Goal: Information Seeking & Learning: Learn about a topic

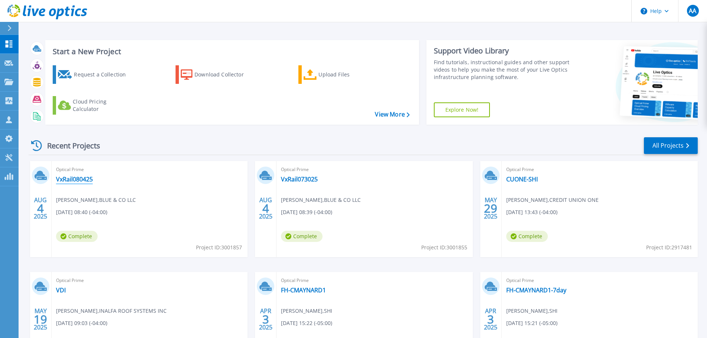
click at [82, 182] on link "VxRail080425" at bounding box center [74, 178] width 37 height 7
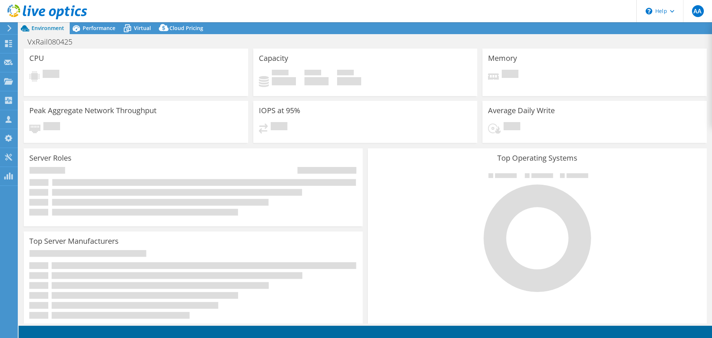
select select "USD"
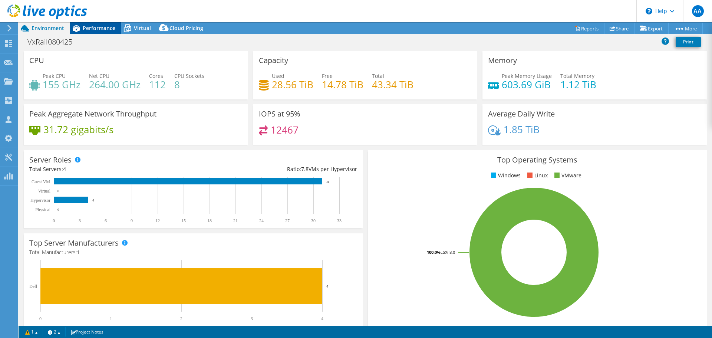
click at [94, 29] on span "Performance" at bounding box center [99, 27] width 33 height 7
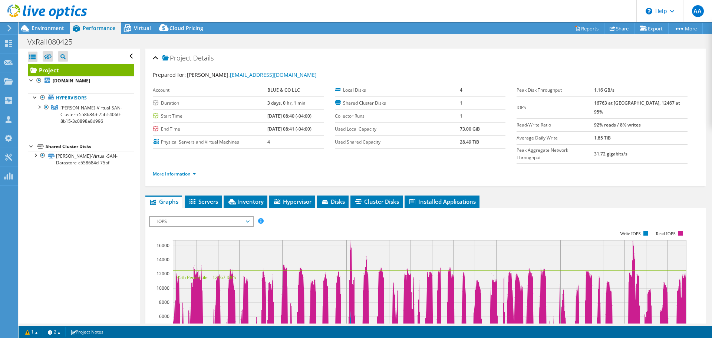
click at [190, 171] on link "More Information" at bounding box center [174, 174] width 43 height 6
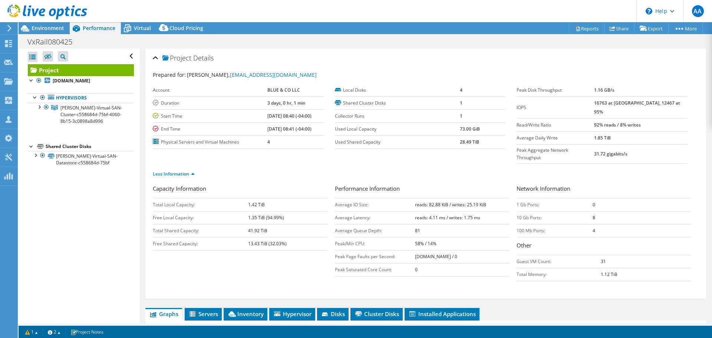
click at [615, 118] on td "92% reads / 8% writes" at bounding box center [640, 124] width 93 height 13
drag, startPoint x: 609, startPoint y: 116, endPoint x: 663, endPoint y: 111, distance: 54.0
click at [663, 118] on tr "Read/Write Ratio 92% reads / 8% writes" at bounding box center [602, 124] width 171 height 13
click at [663, 118] on td "92% reads / 8% writes" at bounding box center [640, 124] width 93 height 13
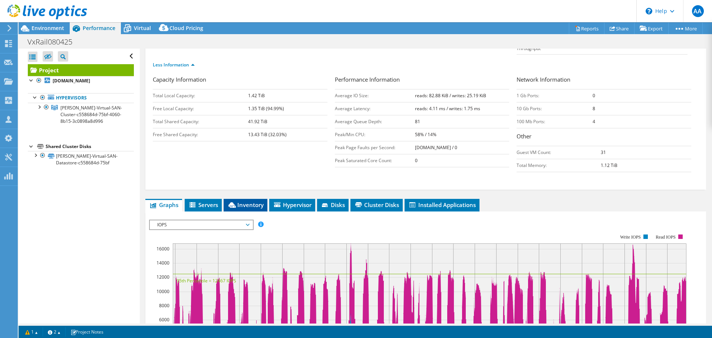
scroll to position [111, 0]
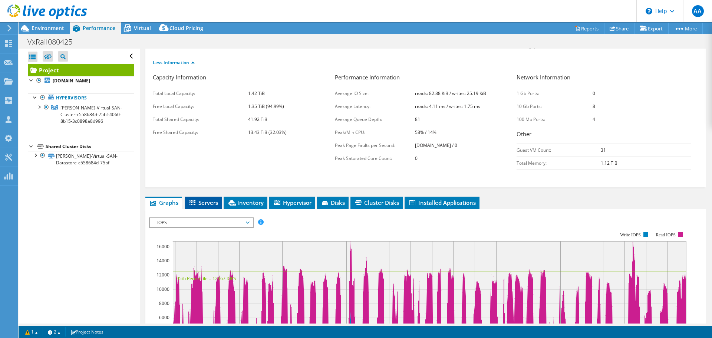
click at [210, 199] on span "Servers" at bounding box center [203, 202] width 30 height 7
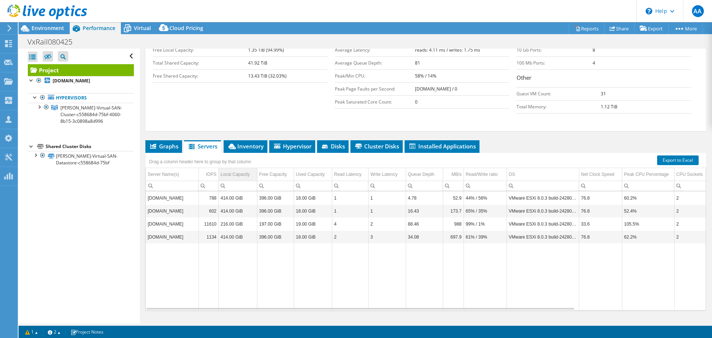
scroll to position [168, 0]
click at [169, 140] on li "Graphs" at bounding box center [163, 146] width 37 height 13
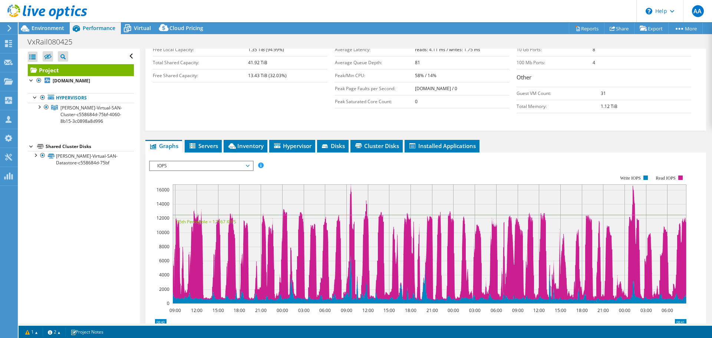
click at [229, 161] on span "IOPS" at bounding box center [201, 165] width 95 height 9
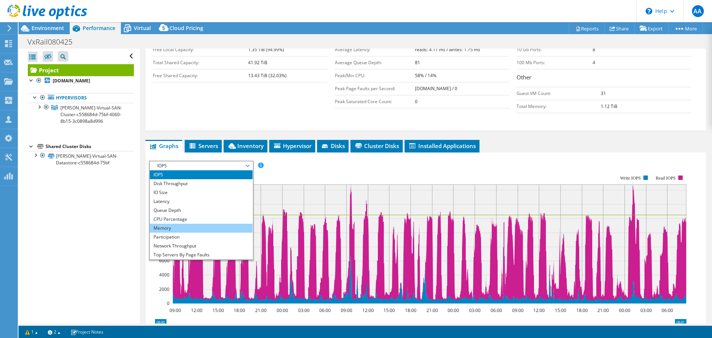
click at [226, 224] on li "Memory" at bounding box center [201, 228] width 103 height 9
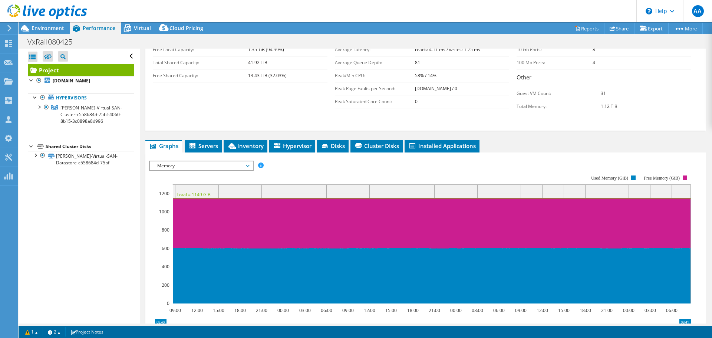
click at [176, 165] on rect at bounding box center [420, 239] width 542 height 148
click at [185, 161] on span "Memory" at bounding box center [201, 165] width 95 height 9
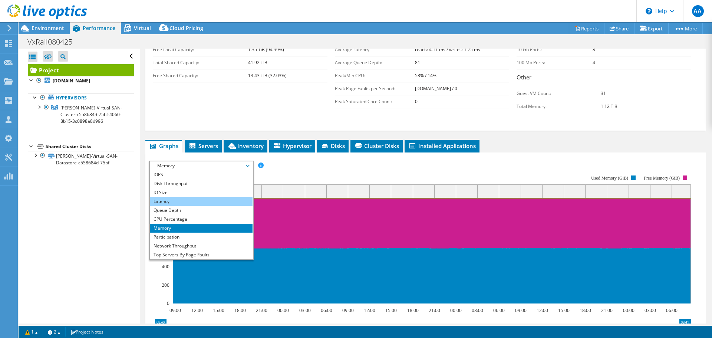
click at [185, 197] on li "Latency" at bounding box center [201, 201] width 103 height 9
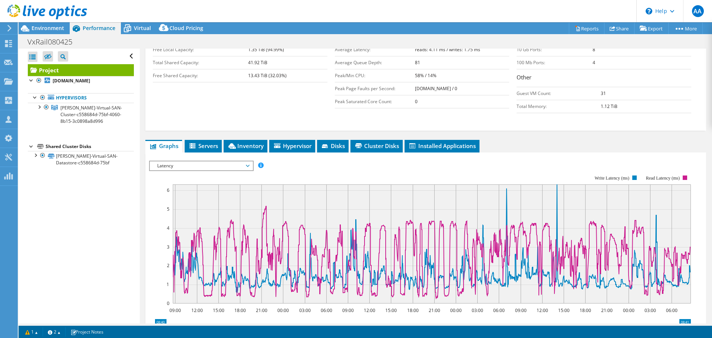
click at [44, 24] on div at bounding box center [43, 12] width 87 height 25
click at [41, 29] on span "Environment" at bounding box center [48, 27] width 33 height 7
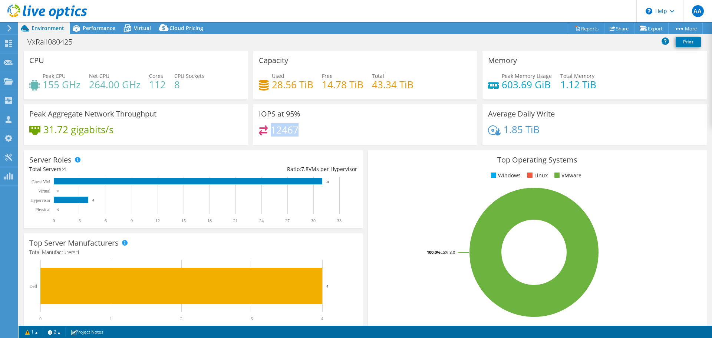
drag, startPoint x: 304, startPoint y: 127, endPoint x: 339, endPoint y: 127, distance: 34.9
click at [339, 127] on div "12467" at bounding box center [365, 133] width 213 height 16
click at [87, 31] on span "Performance" at bounding box center [99, 27] width 33 height 7
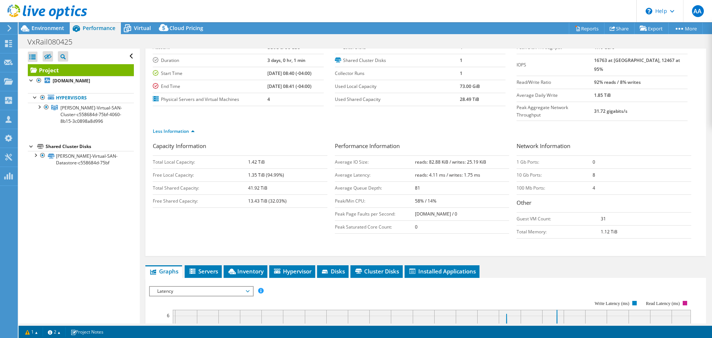
scroll to position [111, 0]
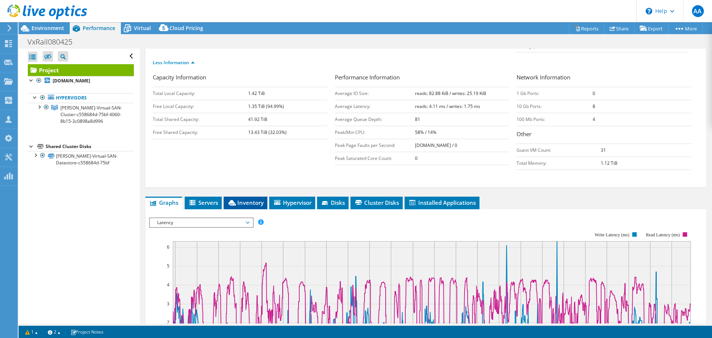
click at [240, 199] on span "Inventory" at bounding box center [245, 202] width 36 height 7
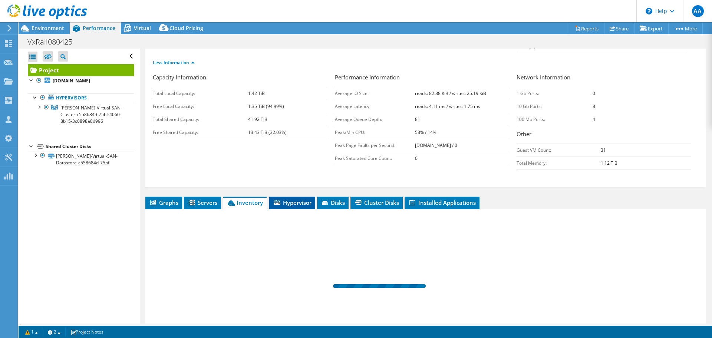
click at [313, 197] on li "Hypervisor" at bounding box center [292, 203] width 46 height 13
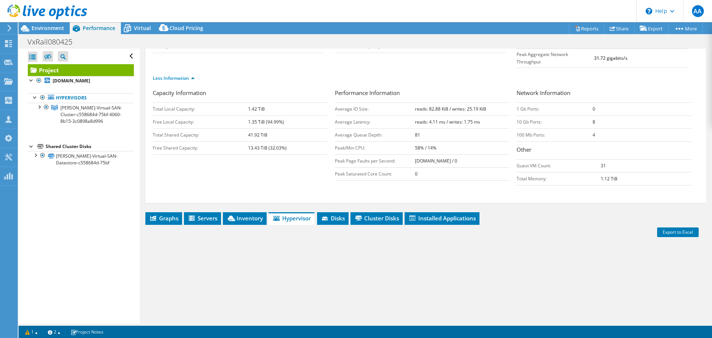
scroll to position [168, 0]
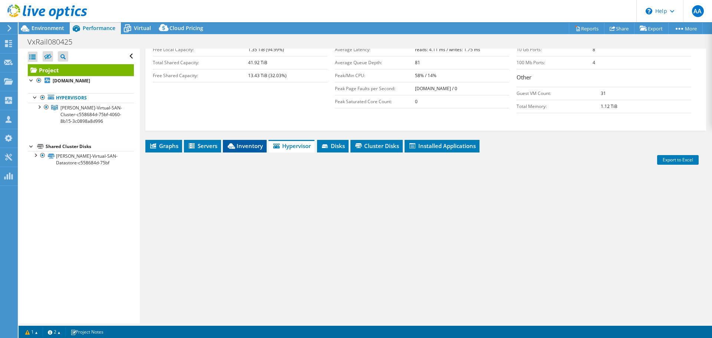
click at [242, 142] on span "Inventory" at bounding box center [245, 145] width 36 height 7
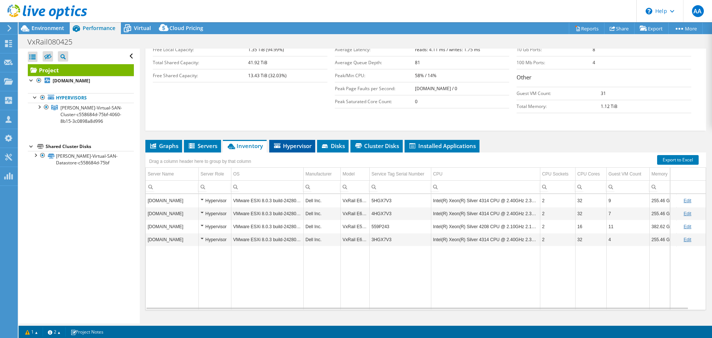
click at [295, 140] on li "Hypervisor" at bounding box center [292, 146] width 46 height 13
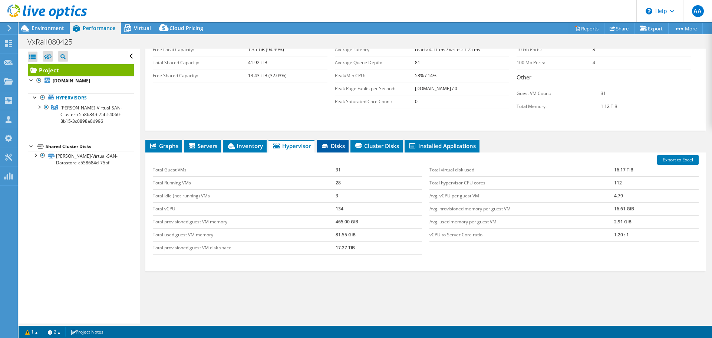
click at [344, 142] on span "Disks" at bounding box center [333, 145] width 24 height 7
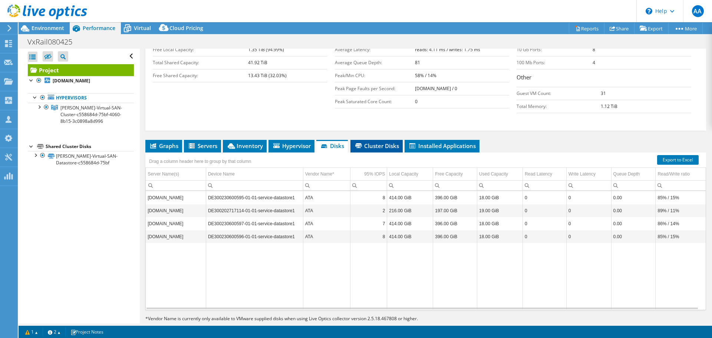
click at [385, 142] on span "Cluster Disks" at bounding box center [376, 145] width 45 height 7
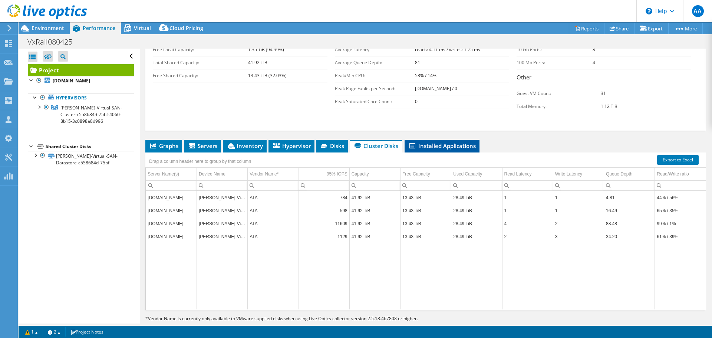
click at [443, 142] on span "Installed Applications" at bounding box center [442, 145] width 68 height 7
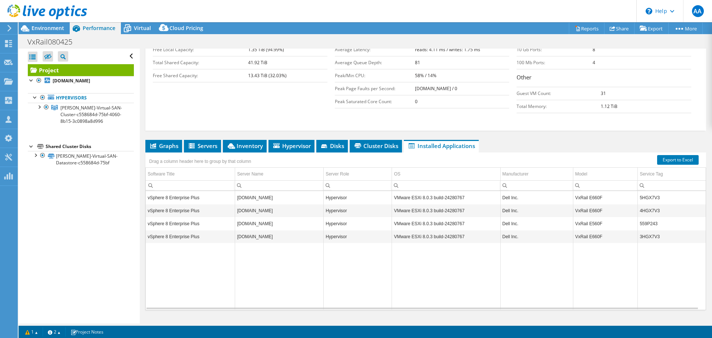
click at [135, 35] on div "VxRail080425 Print" at bounding box center [366, 42] width 694 height 14
click at [139, 27] on span "Virtual" at bounding box center [142, 27] width 17 height 7
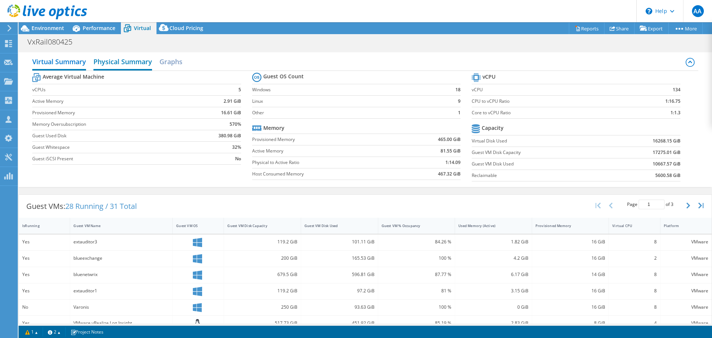
click at [129, 65] on h2 "Physical Summary" at bounding box center [122, 62] width 59 height 16
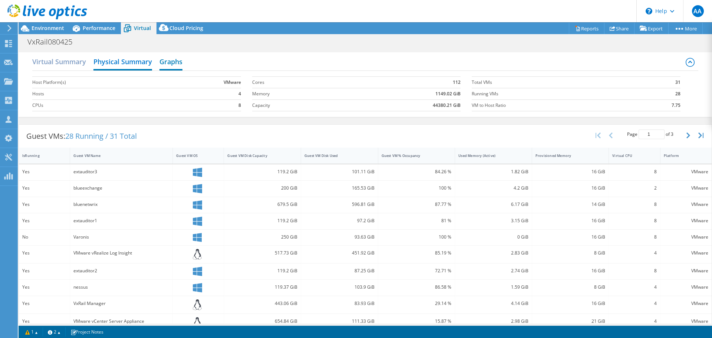
click at [167, 66] on h2 "Graphs" at bounding box center [171, 62] width 23 height 16
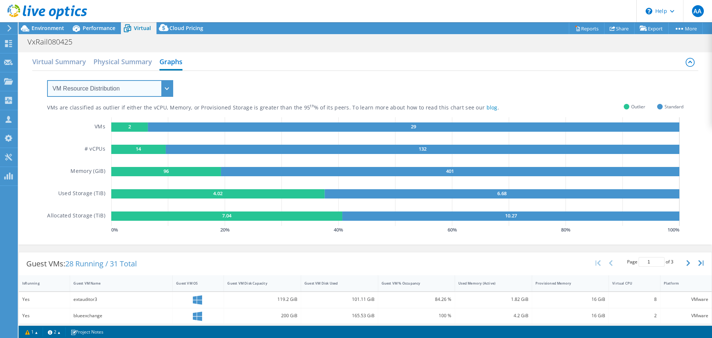
click at [144, 92] on select "VM Resource Distribution Provisioning Contrast Over Provisioning" at bounding box center [110, 88] width 126 height 17
select select "Over Provisioning"
click at [47, 80] on select "VM Resource Distribution Provisioning Contrast Over Provisioning" at bounding box center [110, 88] width 126 height 17
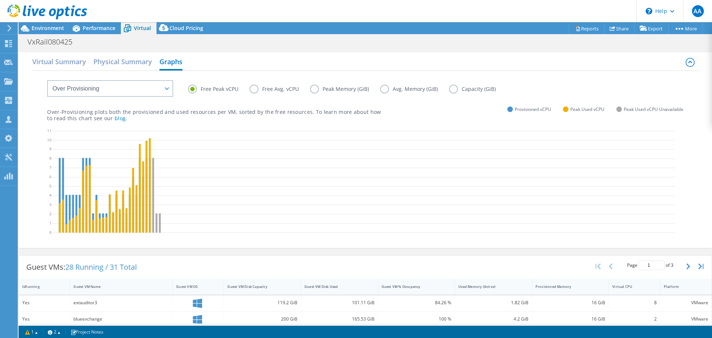
click at [459, 89] on label "Capacity (GiB)" at bounding box center [478, 89] width 58 height 9
click at [0, 0] on input "Capacity (GiB)" at bounding box center [0, 0] width 0 height 0
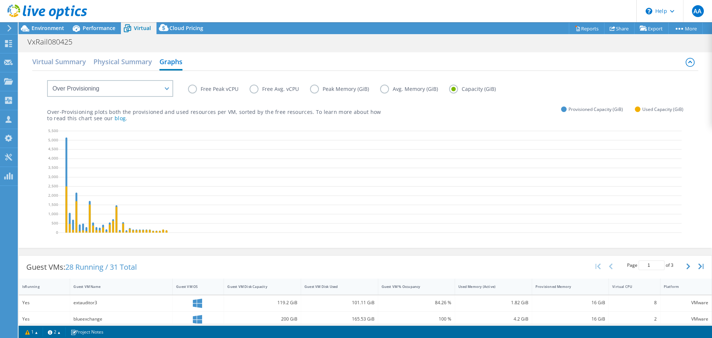
click at [381, 91] on label "Avg. Memory (GiB)" at bounding box center [414, 89] width 69 height 9
click at [0, 0] on input "Avg. Memory (GiB)" at bounding box center [0, 0] width 0 height 0
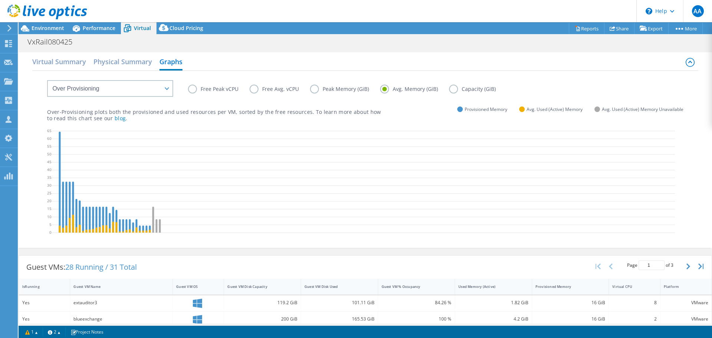
click at [316, 88] on label "Peak Memory (GiB)" at bounding box center [345, 89] width 70 height 9
click at [0, 0] on input "Peak Memory (GiB)" at bounding box center [0, 0] width 0 height 0
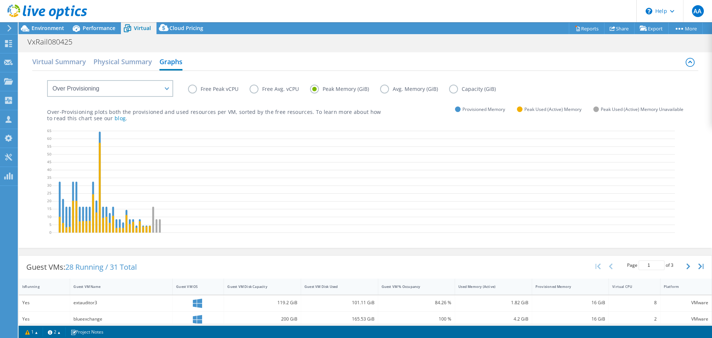
click at [384, 89] on label "Avg. Memory (GiB)" at bounding box center [414, 89] width 69 height 9
click at [0, 0] on input "Avg. Memory (GiB)" at bounding box center [0, 0] width 0 height 0
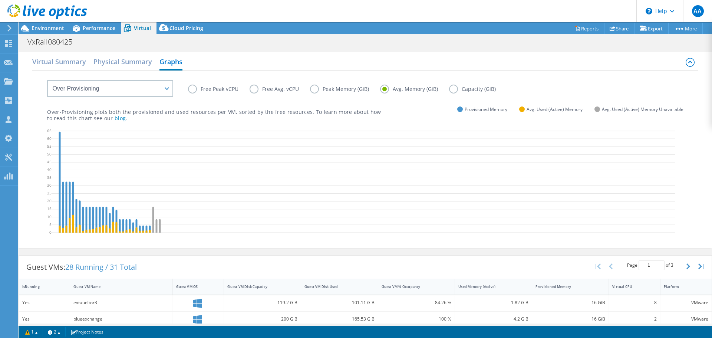
click at [332, 86] on label "Peak Memory (GiB)" at bounding box center [345, 89] width 70 height 9
click at [0, 0] on input "Peak Memory (GiB)" at bounding box center [0, 0] width 0 height 0
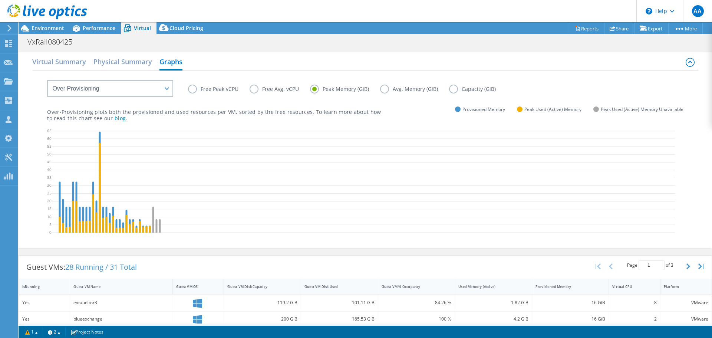
click at [252, 88] on label "Free Avg. vCPU" at bounding box center [280, 89] width 60 height 9
click at [0, 0] on input "Free Avg. vCPU" at bounding box center [0, 0] width 0 height 0
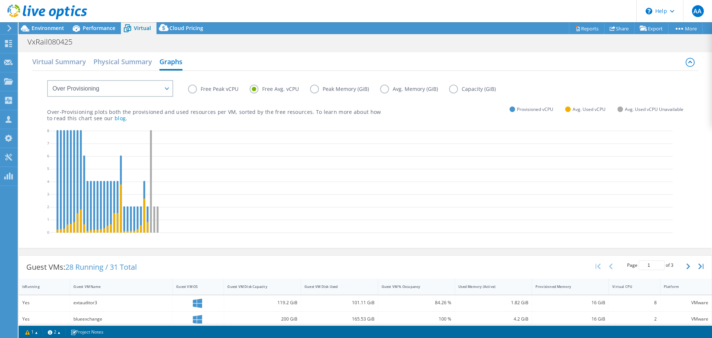
click at [194, 88] on label "Free Peak vCPU" at bounding box center [219, 89] width 62 height 9
click at [0, 0] on input "Free Peak vCPU" at bounding box center [0, 0] width 0 height 0
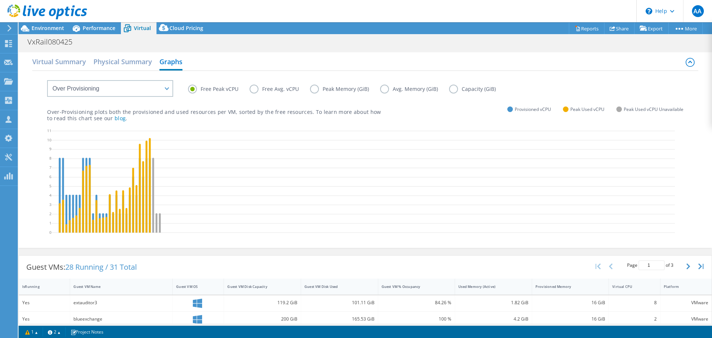
click at [211, 210] on icon at bounding box center [364, 182] width 624 height 111
click at [65, 226] on icon at bounding box center [364, 182] width 624 height 111
click at [128, 57] on h2 "Physical Summary" at bounding box center [122, 62] width 59 height 16
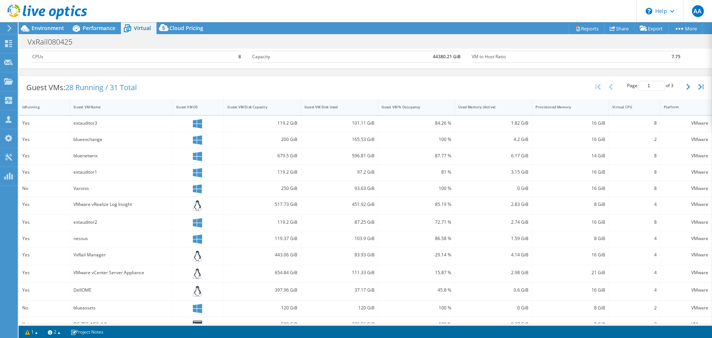
scroll to position [0, 0]
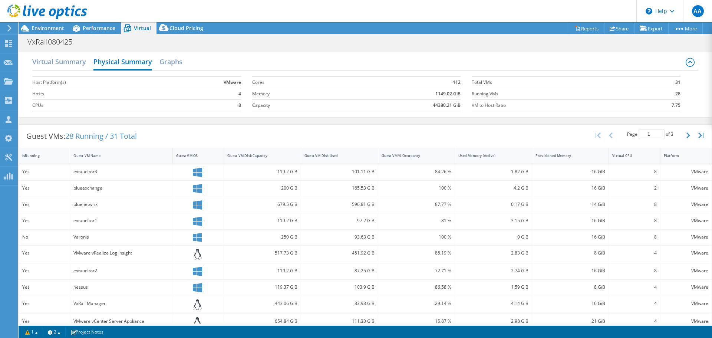
click at [50, 51] on div "Virtual Summary Physical Summary Graphs Host Platform(s) VMware Hosts 4 CPUs 8 …" at bounding box center [366, 85] width 694 height 72
click at [59, 62] on h2 "Virtual Summary" at bounding box center [59, 62] width 54 height 16
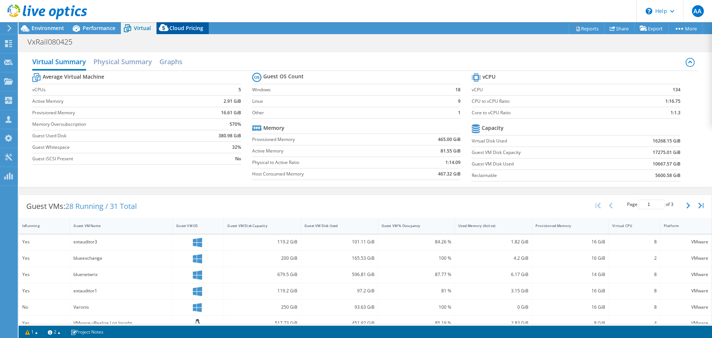
click at [165, 33] on icon at bounding box center [164, 29] width 15 height 15
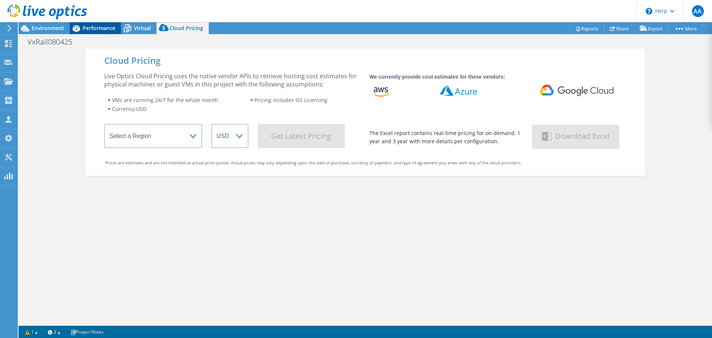
click at [106, 32] on div "Performance" at bounding box center [95, 28] width 51 height 12
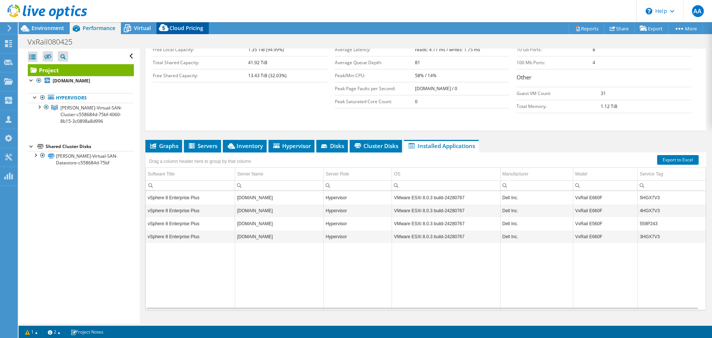
click at [183, 32] on div "Cloud Pricing" at bounding box center [183, 28] width 52 height 12
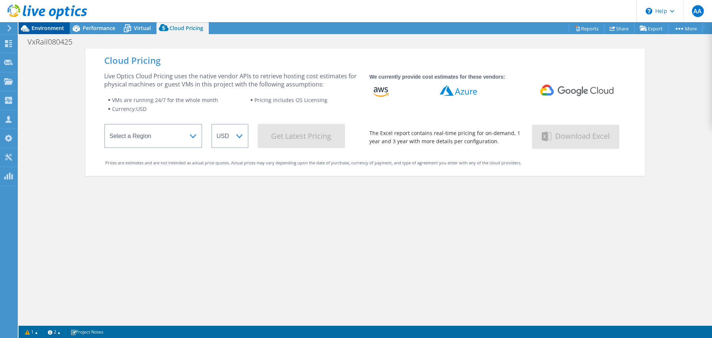
click at [53, 31] on span "Environment" at bounding box center [48, 27] width 33 height 7
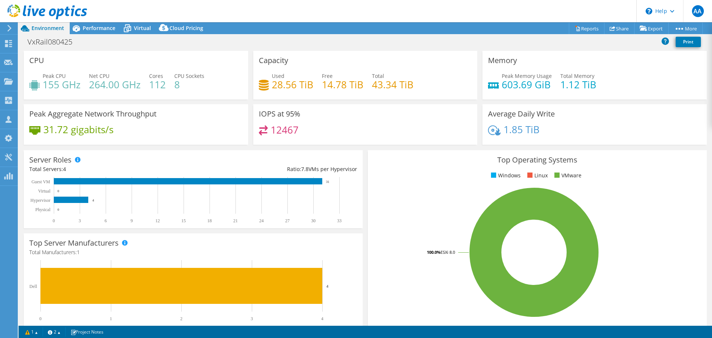
click at [247, 127] on div "Peak Aggregate Network Throughput 31.72 gigabits/s" at bounding box center [136, 124] width 230 height 40
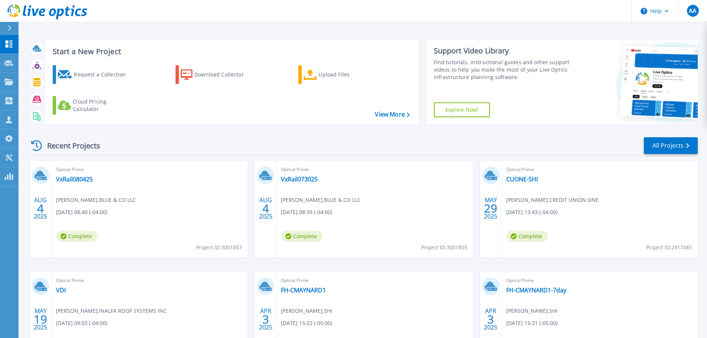
click at [187, 144] on div "Recent Projects All Projects" at bounding box center [363, 146] width 669 height 19
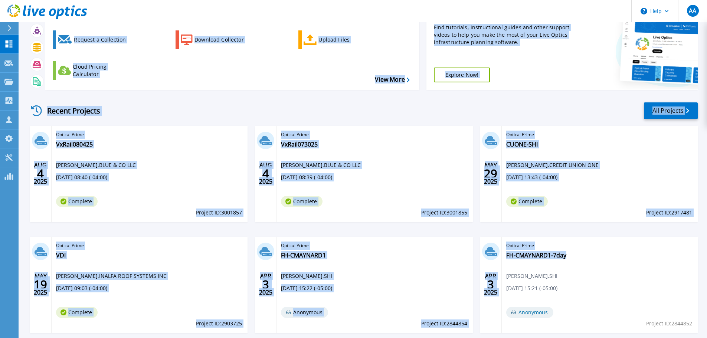
scroll to position [56, 0]
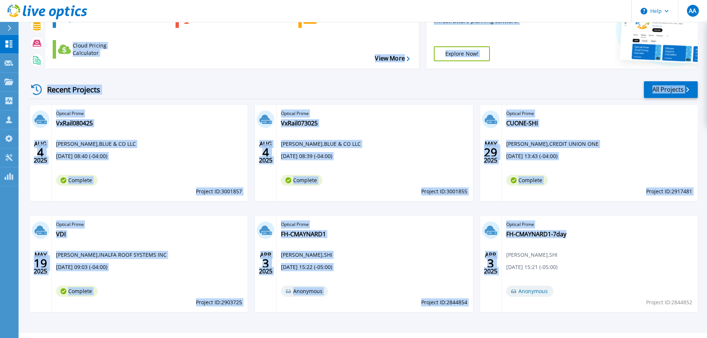
drag, startPoint x: 41, startPoint y: 128, endPoint x: 588, endPoint y: 327, distance: 581.9
click at [589, 328] on div "Start a New Project Request a Collection Download Collector Upload Files Cloud …" at bounding box center [363, 155] width 669 height 355
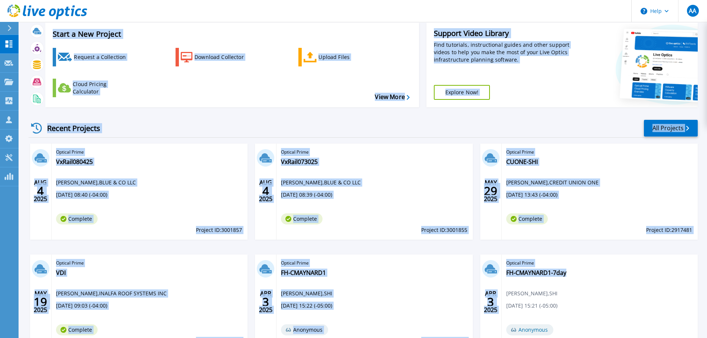
scroll to position [0, 0]
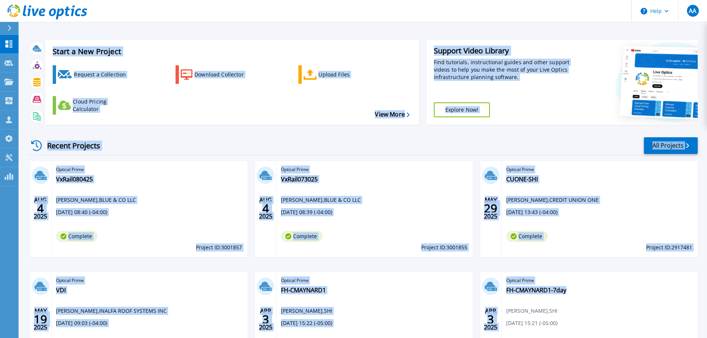
click at [237, 119] on div "Request a Collection Download Collector Upload Files Cloud Pricing Calculator" at bounding box center [231, 90] width 368 height 62
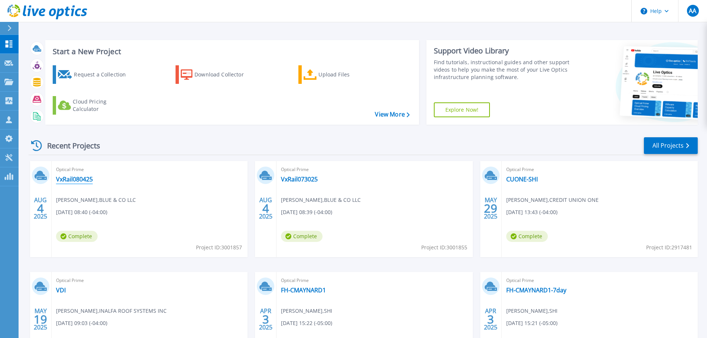
click at [68, 175] on link "VxRail080425" at bounding box center [74, 178] width 37 height 7
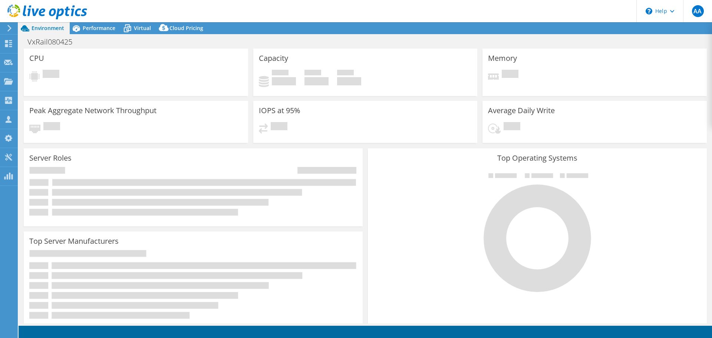
select select "USD"
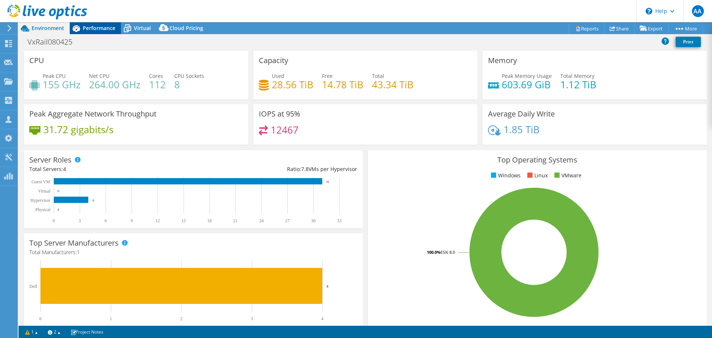
click at [97, 24] on div "Performance" at bounding box center [95, 28] width 51 height 12
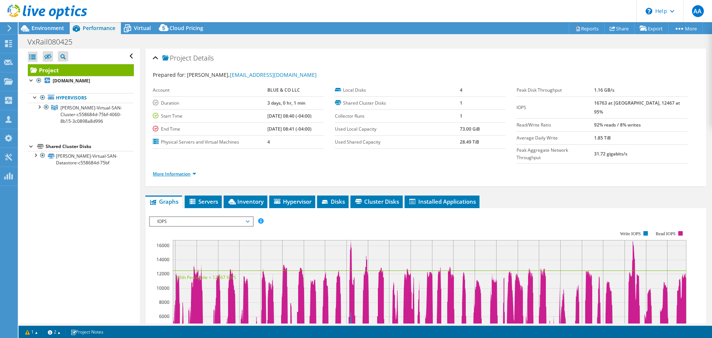
click at [193, 171] on link "More Information" at bounding box center [174, 174] width 43 height 6
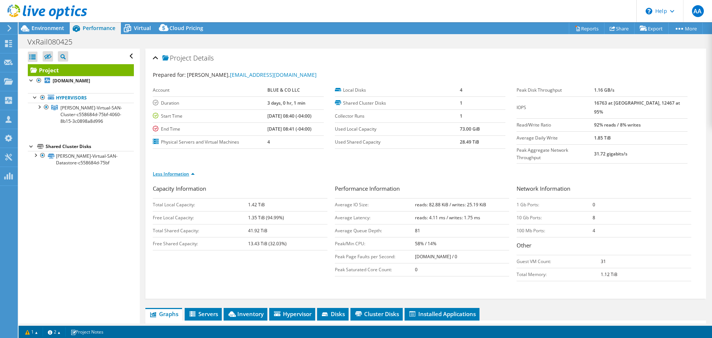
click at [172, 171] on link "Less Information" at bounding box center [174, 174] width 42 height 6
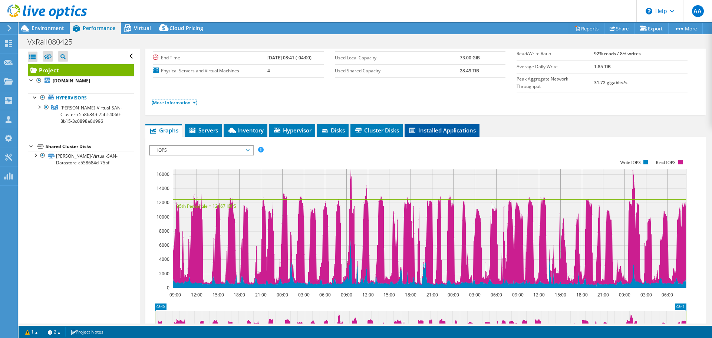
scroll to position [74, 0]
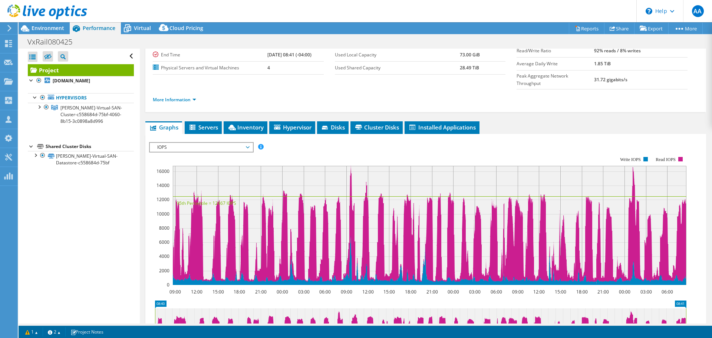
click at [176, 143] on span "IOPS" at bounding box center [201, 147] width 95 height 9
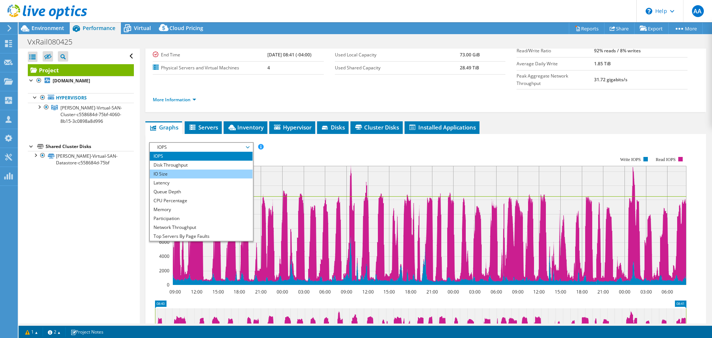
click at [174, 170] on li "IO Size" at bounding box center [201, 174] width 103 height 9
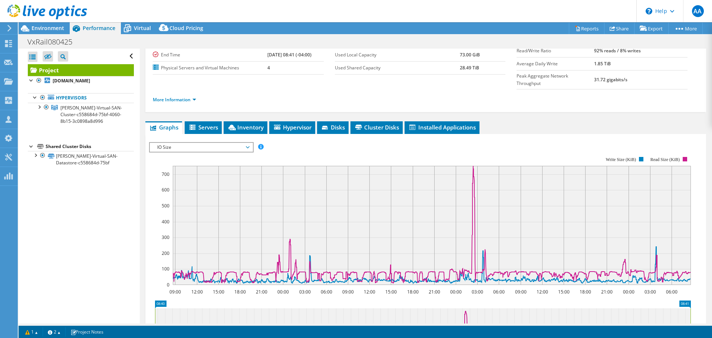
click at [185, 143] on span "IO Size" at bounding box center [201, 147] width 95 height 9
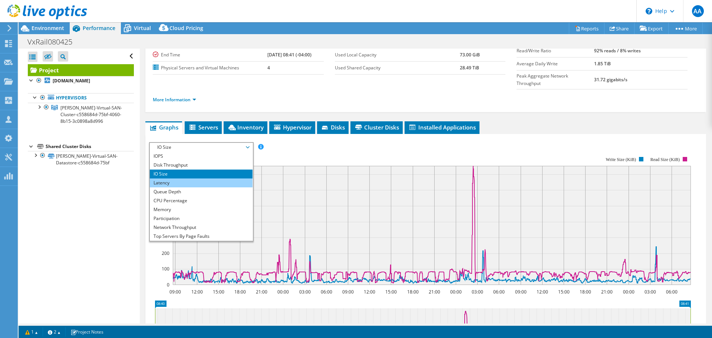
click at [171, 178] on li "Latency" at bounding box center [201, 182] width 103 height 9
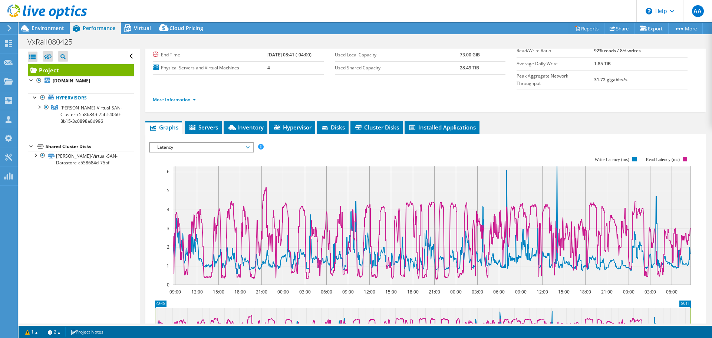
click at [192, 143] on span "Latency" at bounding box center [201, 147] width 95 height 9
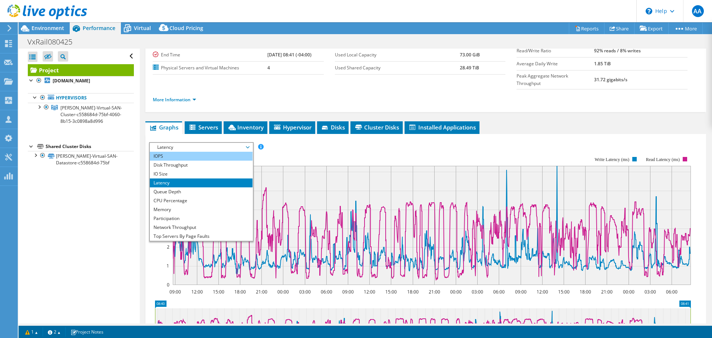
click at [191, 152] on li "IOPS" at bounding box center [201, 156] width 103 height 9
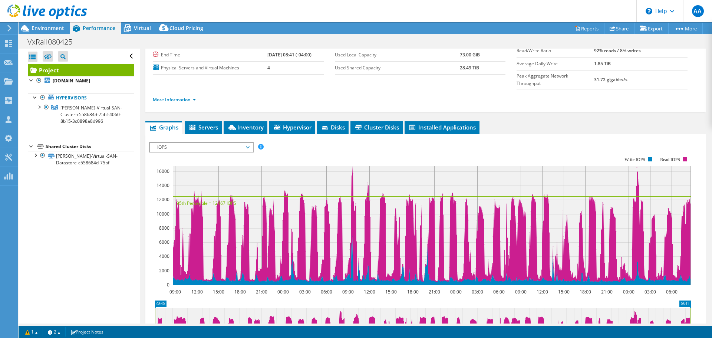
click at [187, 143] on span "IOPS" at bounding box center [201, 147] width 95 height 9
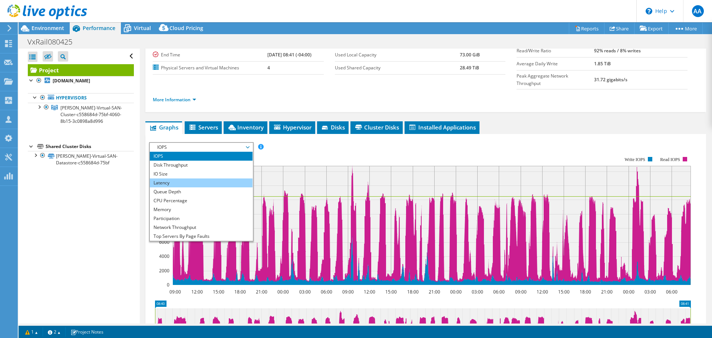
click at [188, 178] on li "Latency" at bounding box center [201, 182] width 103 height 9
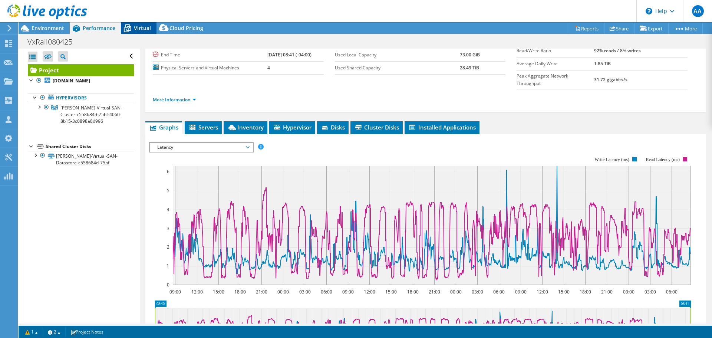
click at [142, 23] on div "Virtual" at bounding box center [139, 28] width 36 height 12
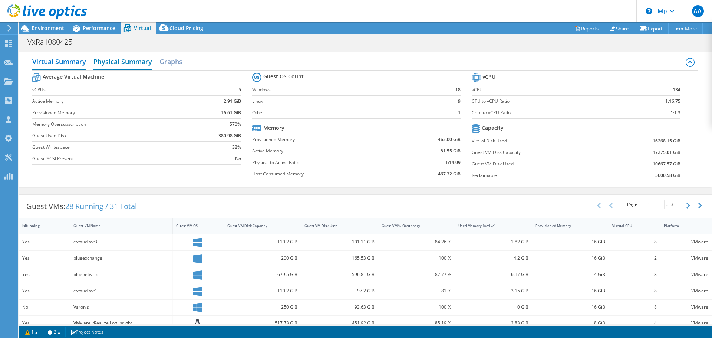
click at [124, 64] on h2 "Physical Summary" at bounding box center [122, 62] width 59 height 16
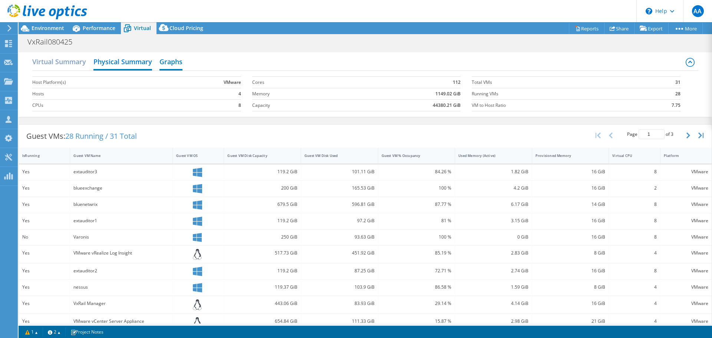
click at [171, 63] on h2 "Graphs" at bounding box center [171, 62] width 23 height 16
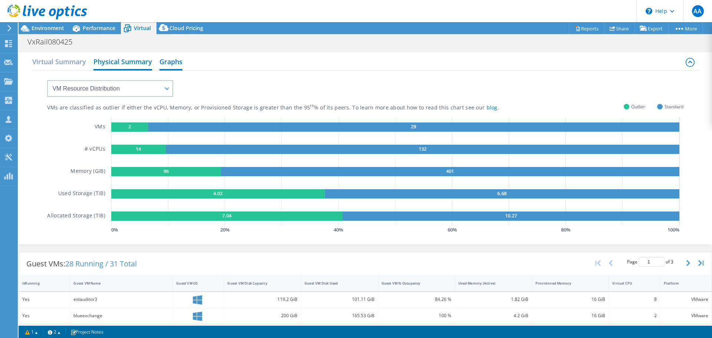
click at [128, 57] on h2 "Physical Summary" at bounding box center [122, 62] width 59 height 16
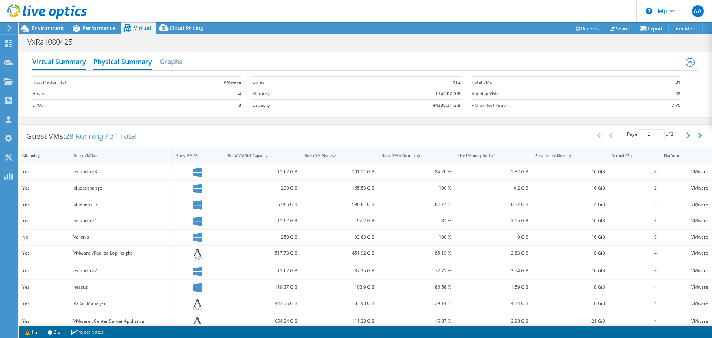
click at [72, 59] on h2 "Virtual Summary" at bounding box center [59, 62] width 54 height 16
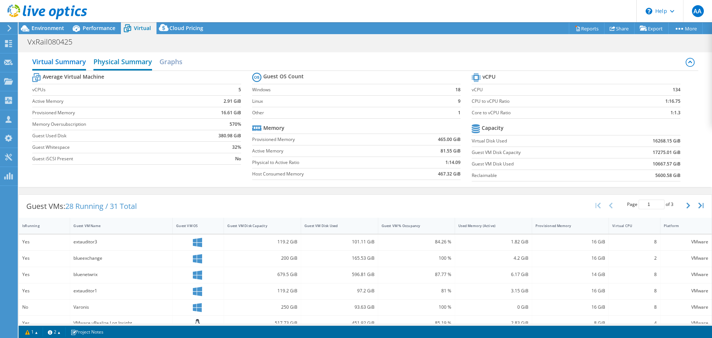
click at [130, 57] on h2 "Physical Summary" at bounding box center [122, 62] width 59 height 16
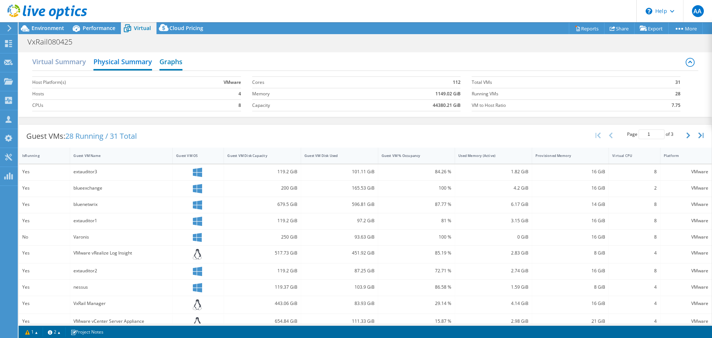
click at [171, 60] on h2 "Graphs" at bounding box center [171, 62] width 23 height 16
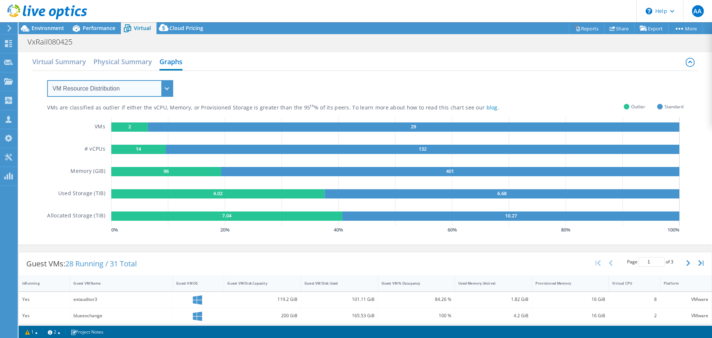
click at [143, 87] on select "VM Resource Distribution Provisioning Contrast Over Provisioning" at bounding box center [110, 88] width 126 height 17
click at [47, 80] on select "VM Resource Distribution Provisioning Contrast Over Provisioning" at bounding box center [110, 88] width 126 height 17
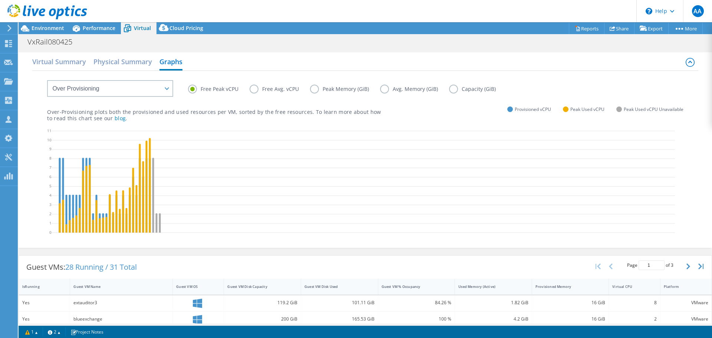
click at [253, 87] on label "Free Avg. vCPU" at bounding box center [280, 89] width 60 height 9
click at [0, 0] on input "Free Avg. vCPU" at bounding box center [0, 0] width 0 height 0
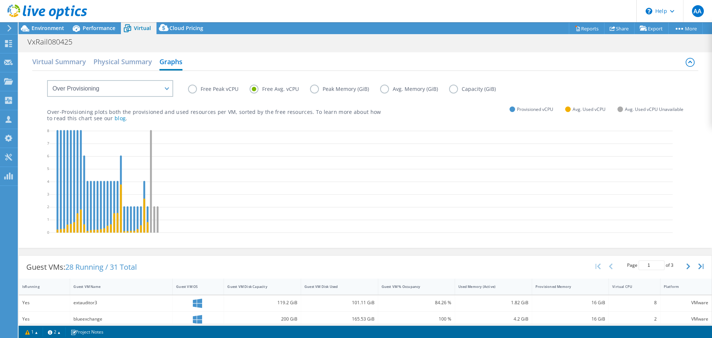
click at [325, 88] on label "Peak Memory (GiB)" at bounding box center [345, 89] width 70 height 9
click at [0, 0] on input "Peak Memory (GiB)" at bounding box center [0, 0] width 0 height 0
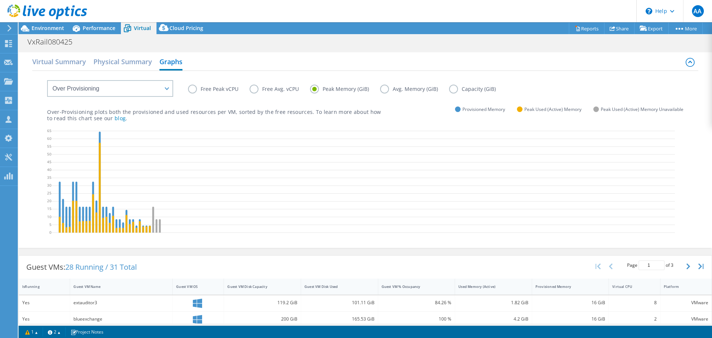
click at [449, 88] on label "Capacity (GiB)" at bounding box center [478, 89] width 58 height 9
click at [0, 0] on input "Capacity (GiB)" at bounding box center [0, 0] width 0 height 0
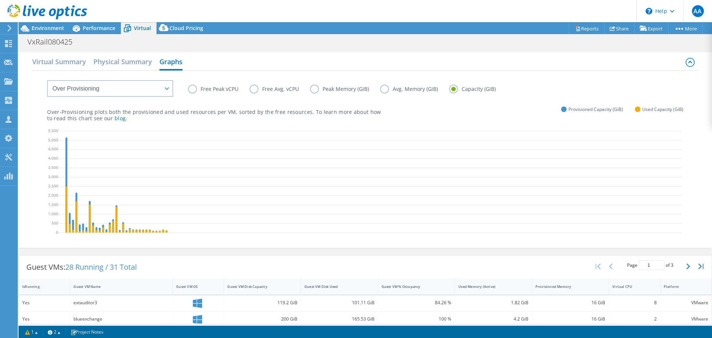
click at [386, 89] on label "Avg. Memory (GiB)" at bounding box center [414, 89] width 69 height 9
click at [0, 0] on input "Avg. Memory (GiB)" at bounding box center [0, 0] width 0 height 0
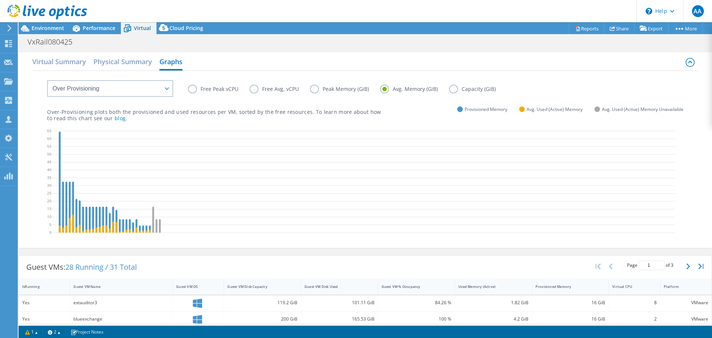
click at [316, 88] on label "Peak Memory (GiB)" at bounding box center [345, 89] width 70 height 9
click at [0, 0] on input "Peak Memory (GiB)" at bounding box center [0, 0] width 0 height 0
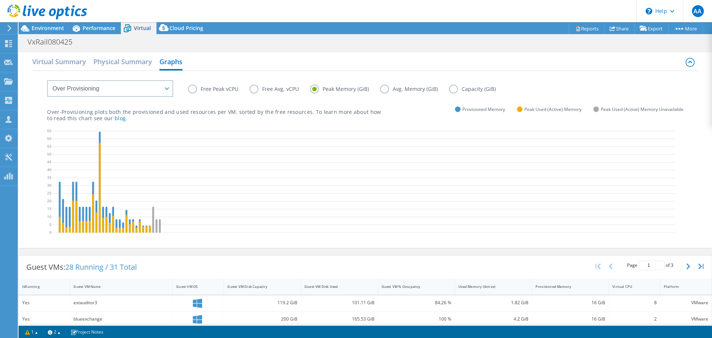
click at [253, 89] on label "Free Avg. vCPU" at bounding box center [280, 89] width 60 height 9
click at [0, 0] on input "Free Avg. vCPU" at bounding box center [0, 0] width 0 height 0
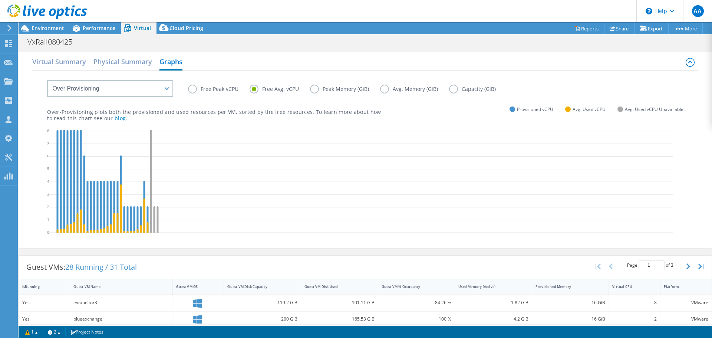
click at [234, 90] on label "Free Peak vCPU" at bounding box center [219, 89] width 62 height 9
click at [0, 0] on input "Free Peak vCPU" at bounding box center [0, 0] width 0 height 0
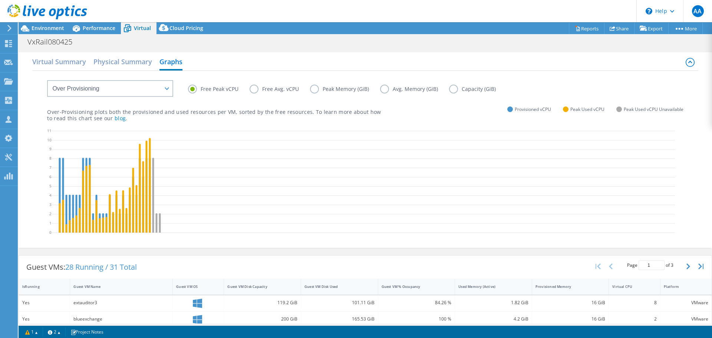
click at [339, 89] on label "Peak Memory (GiB)" at bounding box center [345, 89] width 70 height 9
click at [0, 0] on input "Peak Memory (GiB)" at bounding box center [0, 0] width 0 height 0
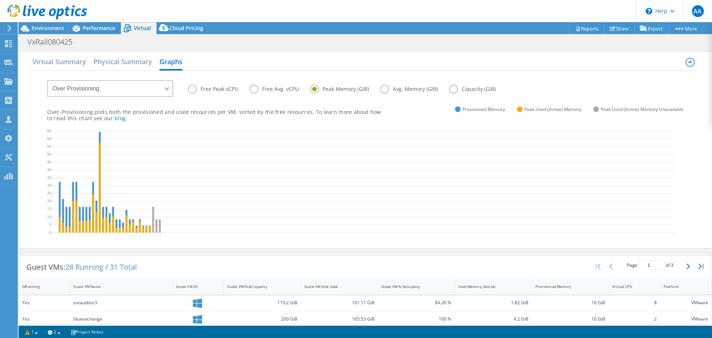
click at [254, 89] on label "Free Avg. vCPU" at bounding box center [280, 89] width 60 height 9
click at [0, 0] on input "Free Avg. vCPU" at bounding box center [0, 0] width 0 height 0
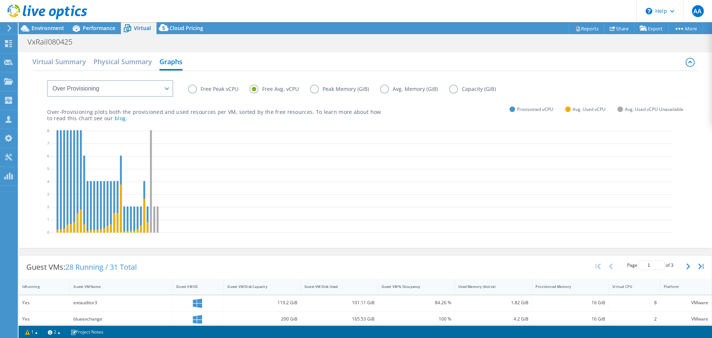
click at [211, 90] on label "Free Peak vCPU" at bounding box center [219, 89] width 62 height 9
click at [0, 0] on input "Free Peak vCPU" at bounding box center [0, 0] width 0 height 0
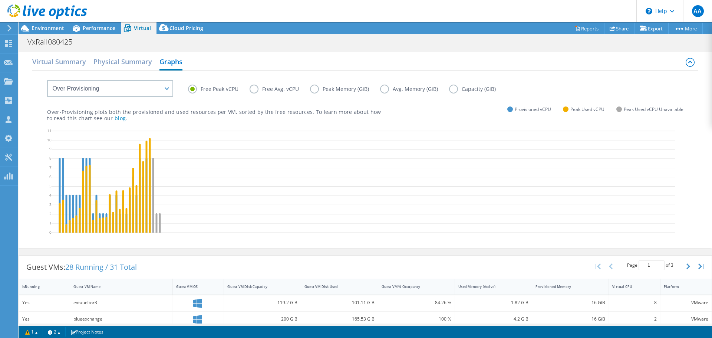
click at [266, 88] on label "Free Avg. vCPU" at bounding box center [280, 89] width 60 height 9
click at [0, 0] on input "Free Avg. vCPU" at bounding box center [0, 0] width 0 height 0
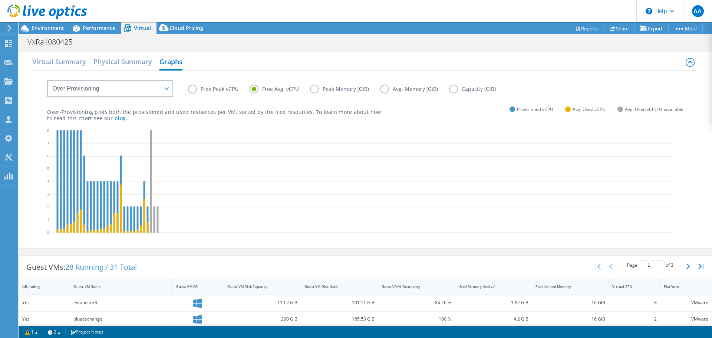
click at [193, 90] on label "Free Peak vCPU" at bounding box center [219, 89] width 62 height 9
click at [0, 0] on input "Free Peak vCPU" at bounding box center [0, 0] width 0 height 0
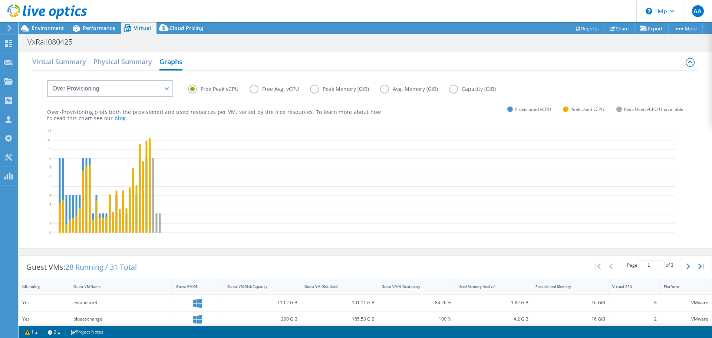
click at [187, 174] on icon at bounding box center [364, 182] width 624 height 111
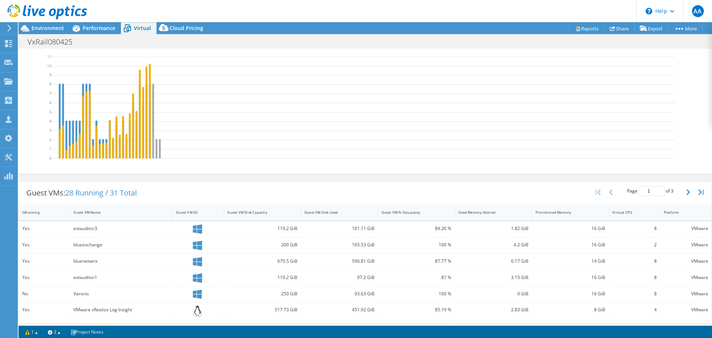
scroll to position [0, 0]
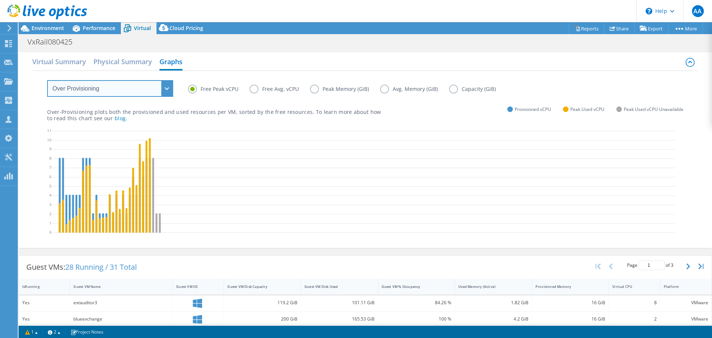
click at [127, 90] on select "VM Resource Distribution Provisioning Contrast Over Provisioning" at bounding box center [110, 88] width 126 height 17
click at [47, 80] on select "VM Resource Distribution Provisioning Contrast Over Provisioning" at bounding box center [110, 88] width 126 height 17
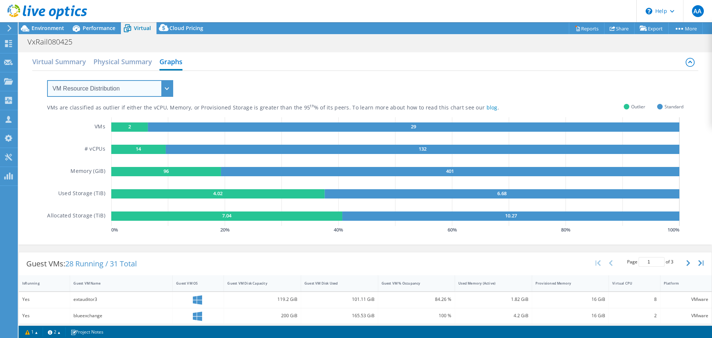
click at [110, 91] on select "VM Resource Distribution Provisioning Contrast Over Provisioning" at bounding box center [110, 88] width 126 height 17
select select "Provisioning Contrast"
click at [47, 80] on select "VM Resource Distribution Provisioning Contrast Over Provisioning" at bounding box center [110, 88] width 126 height 17
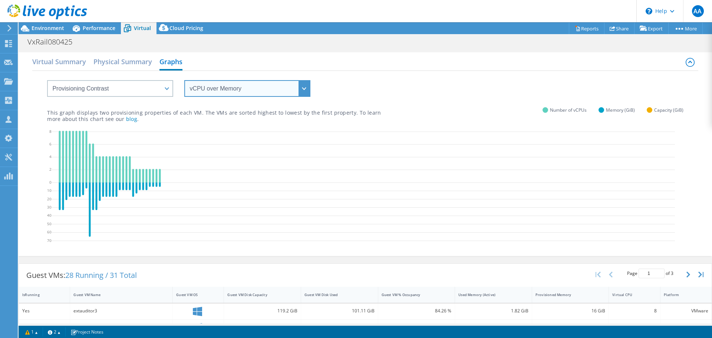
click at [277, 89] on select "vCPU over Memory vCPU over Capacity Memory over vCPU Memory over Capacity Capac…" at bounding box center [247, 88] width 126 height 17
select select "Capacity over vCPU"
click at [184, 80] on select "vCPU over Memory vCPU over Capacity Memory over vCPU Memory over Capacity Capac…" at bounding box center [247, 88] width 126 height 17
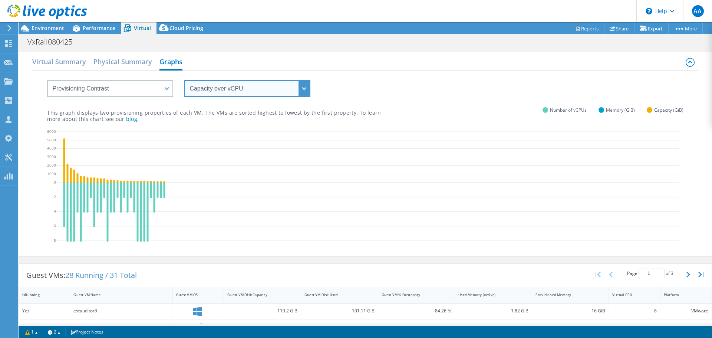
click at [237, 92] on select "vCPU over Memory vCPU over Capacity Memory over vCPU Memory over Capacity Capac…" at bounding box center [247, 88] width 126 height 17
click at [148, 146] on icon at bounding box center [368, 187] width 624 height 119
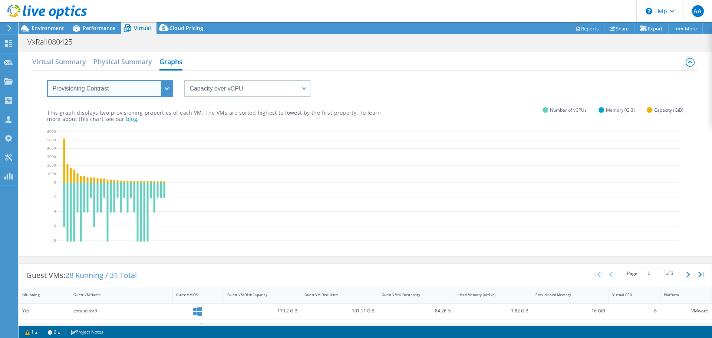
click at [141, 91] on select "VM Resource Distribution Provisioning Contrast Over Provisioning" at bounding box center [110, 88] width 126 height 17
select select "Over Provisioning"
click at [47, 80] on select "VM Resource Distribution Provisioning Contrast Over Provisioning" at bounding box center [110, 88] width 126 height 17
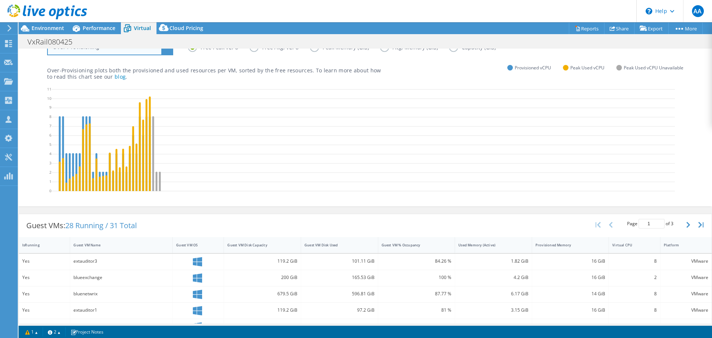
scroll to position [74, 0]
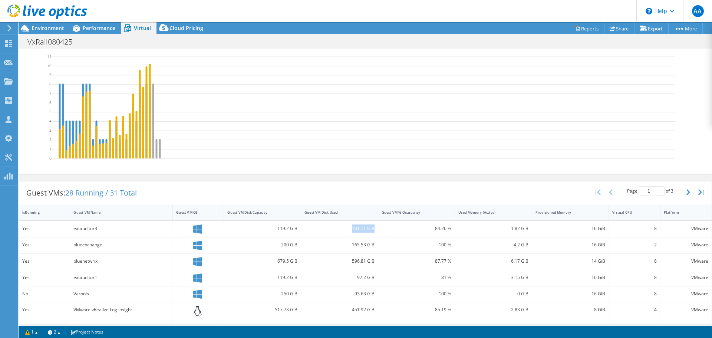
drag, startPoint x: 348, startPoint y: 230, endPoint x: 374, endPoint y: 229, distance: 25.6
click at [374, 229] on div "101.11 GiB" at bounding box center [339, 229] width 77 height 16
drag, startPoint x: 504, startPoint y: 230, endPoint x: 540, endPoint y: 232, distance: 36.1
click at [540, 232] on div "Yes extauditor3 119.2 GiB 101.11 GiB 84.26 % 1.82 GiB 16 GiB 8 VMware" at bounding box center [365, 229] width 693 height 16
drag, startPoint x: 428, startPoint y: 229, endPoint x: 458, endPoint y: 232, distance: 29.8
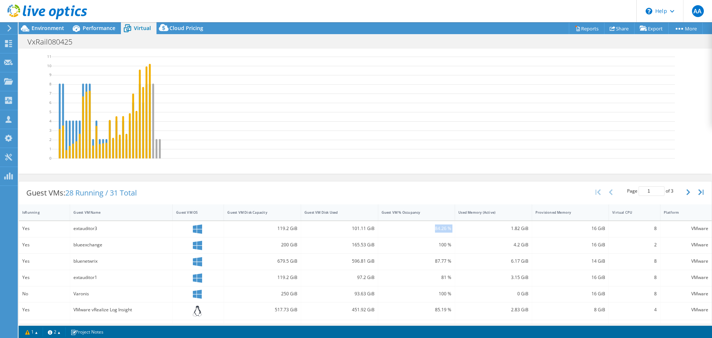
click at [458, 232] on div "Yes extauditor3 119.2 GiB 101.11 GiB 84.26 % 1.82 GiB 16 GiB 8 VMware" at bounding box center [365, 229] width 693 height 16
click at [255, 188] on div "Guest VMs: 28 Running / 31 Total Page 1 of 3 5 rows 10 rows 20 rows 25 rows 50 …" at bounding box center [365, 192] width 693 height 23
click at [39, 27] on span "Environment" at bounding box center [48, 27] width 33 height 7
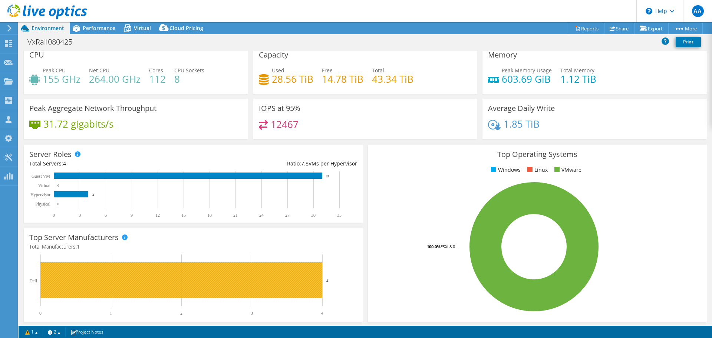
scroll to position [0, 0]
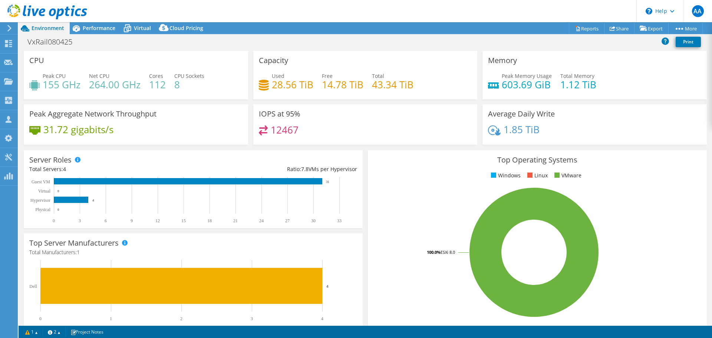
click at [106, 34] on div "VxRail080425 Print" at bounding box center [366, 42] width 694 height 17
click at [112, 31] on span "Performance" at bounding box center [99, 27] width 33 height 7
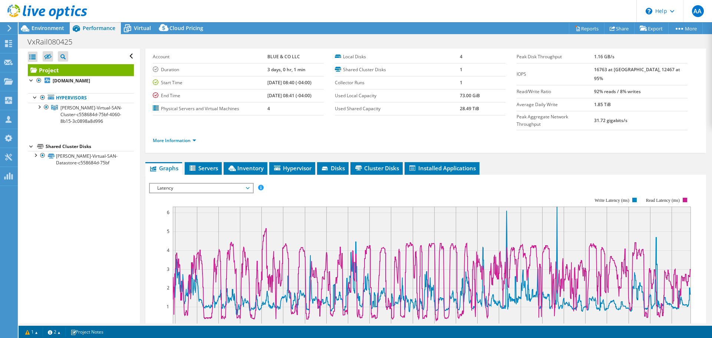
scroll to position [74, 0]
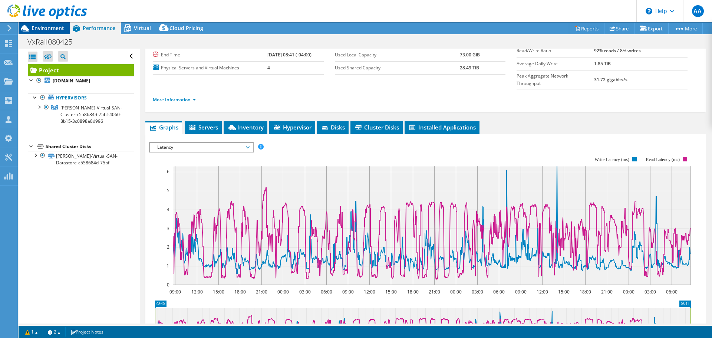
click at [58, 30] on span "Environment" at bounding box center [48, 27] width 33 height 7
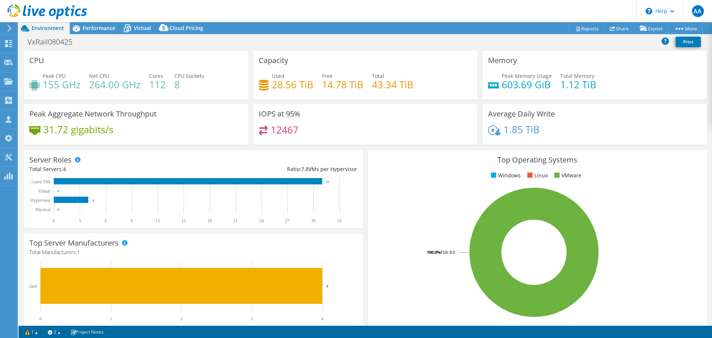
click at [298, 151] on div "Server Roles Physical Servers represent bare metal servers that were targets of…" at bounding box center [193, 189] width 339 height 78
click at [292, 132] on h4 "12467" at bounding box center [285, 130] width 28 height 8
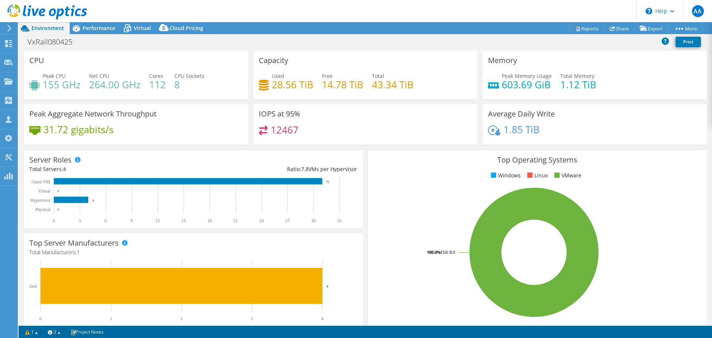
click at [265, 106] on div "IOPS at 95% 12467" at bounding box center [365, 124] width 224 height 40
click at [154, 81] on h4 "112" at bounding box center [157, 85] width 17 height 8
click at [95, 32] on div "Performance" at bounding box center [95, 28] width 51 height 12
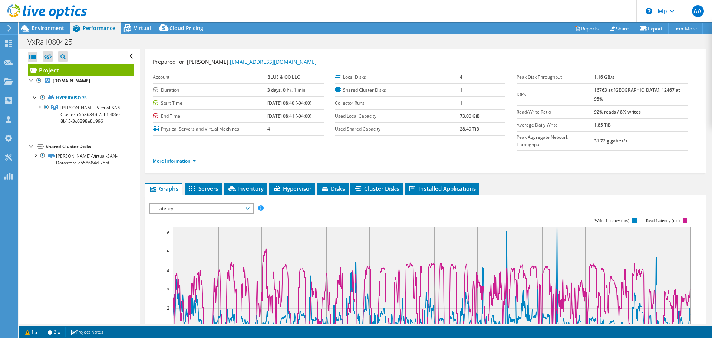
scroll to position [0, 0]
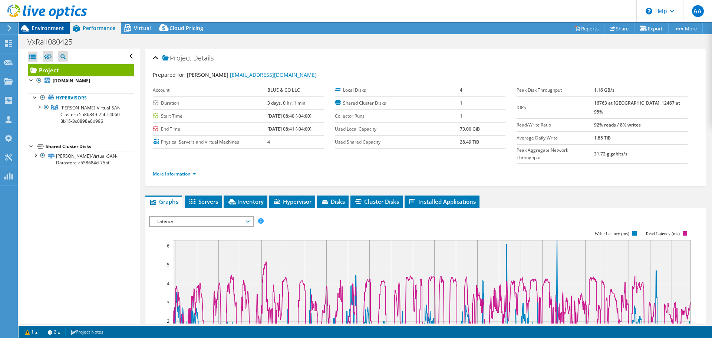
click at [53, 32] on div "Environment" at bounding box center [44, 28] width 51 height 12
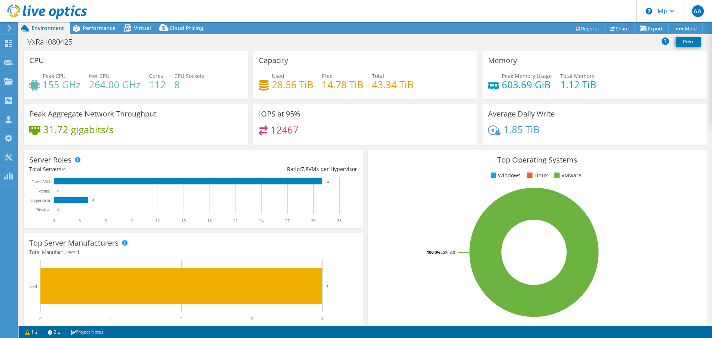
click at [197, 72] on div "CPU Peak CPU 155 GHz Net CPU 264.00 GHz Cores 112 CPU Sockets 8" at bounding box center [136, 75] width 224 height 49
drag, startPoint x: 208, startPoint y: 82, endPoint x: 81, endPoint y: 88, distance: 127.4
click at [82, 91] on div "Peak CPU 155 GHz Net CPU 264.00 GHz Cores 112 CPU Sockets 8" at bounding box center [135, 84] width 213 height 24
click at [81, 87] on div "Peak CPU 155 GHz Net CPU 264.00 GHz Cores 112 CPU Sockets 8" at bounding box center [135, 84] width 213 height 24
